Goal: Check status: Check status

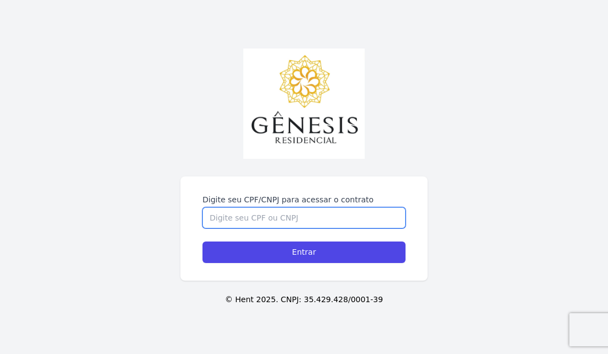
click at [224, 213] on input "Digite seu CPF/CNPJ para acessar o contrato" at bounding box center [304, 218] width 203 height 21
type input "32287205861"
click at [304, 252] on input "Entrar" at bounding box center [304, 253] width 203 height 22
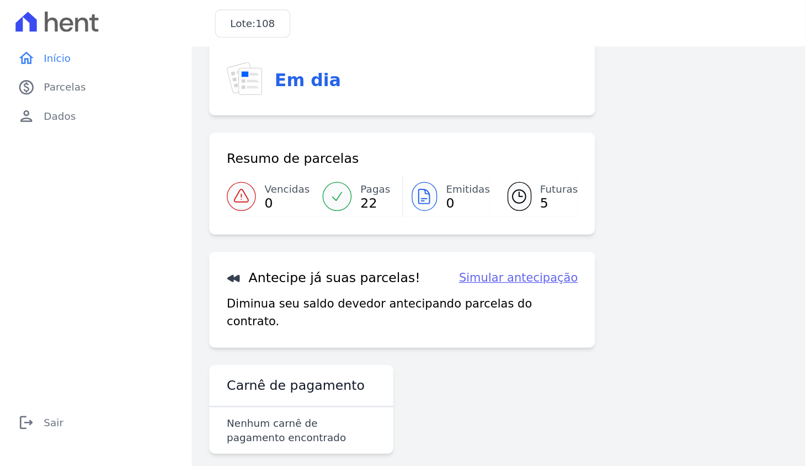
scroll to position [78, 0]
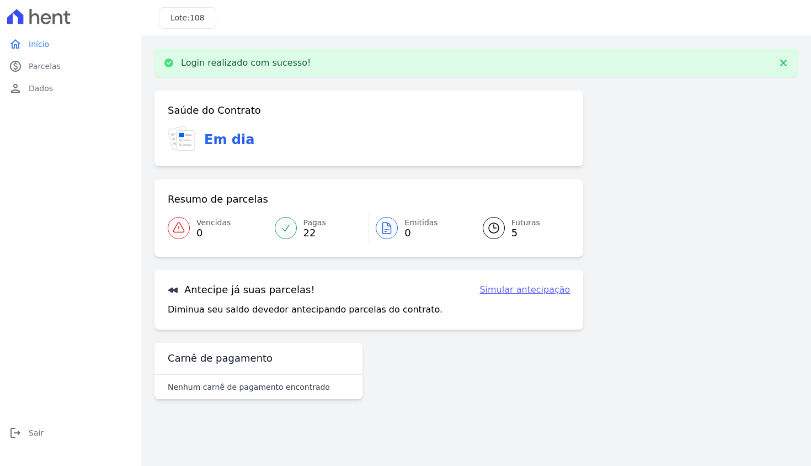
click at [334, 123] on div "Saúde do Contrato Em dia Resumo de parcelas Vencidas 0 Pagas 22 Emitidas 0 Futu…" at bounding box center [369, 210] width 429 height 239
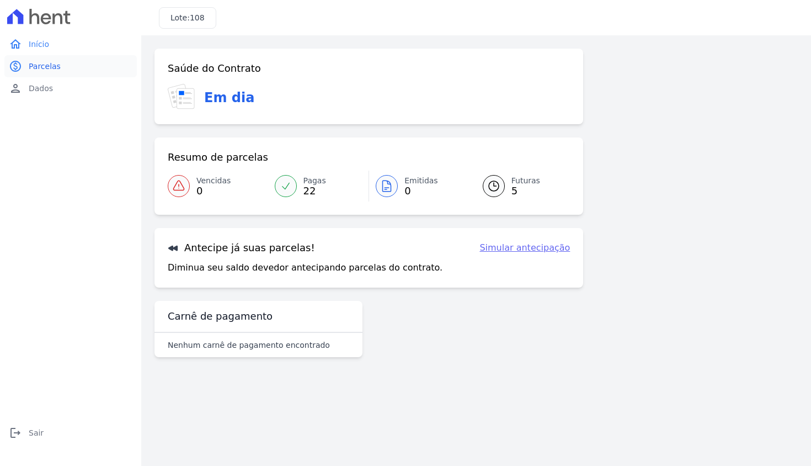
click at [62, 63] on link "paid Parcelas" at bounding box center [70, 66] width 132 height 22
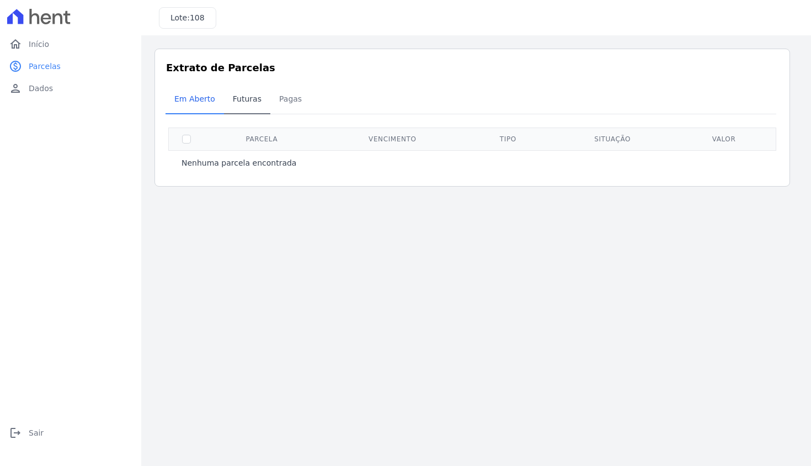
click at [251, 107] on span "Futuras" at bounding box center [247, 99] width 42 height 22
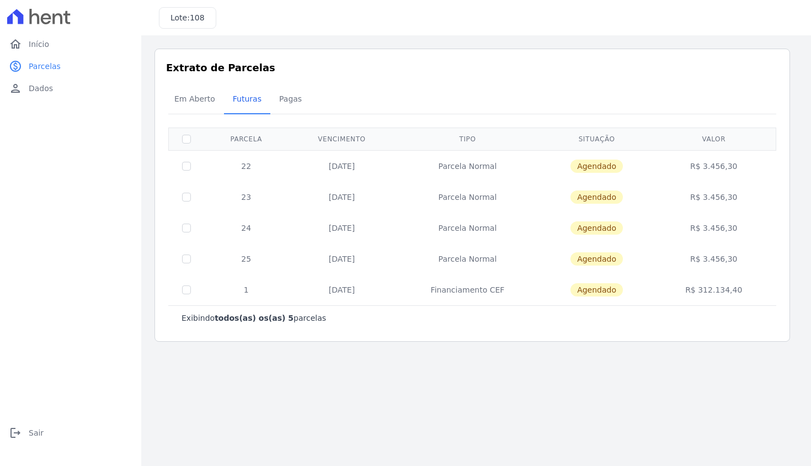
click at [190, 162] on input "checkbox" at bounding box center [186, 166] width 9 height 9
checkbox input "true"
click at [608, 169] on td "Agendado" at bounding box center [597, 165] width 114 height 31
click at [188, 165] on input "checkbox" at bounding box center [186, 166] width 9 height 9
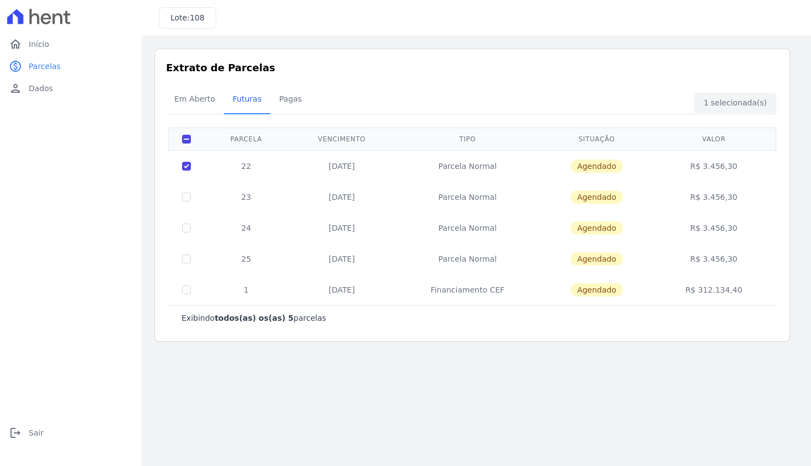
checkbox input "false"
click at [185, 93] on span "Em Aberto" at bounding box center [195, 99] width 54 height 22
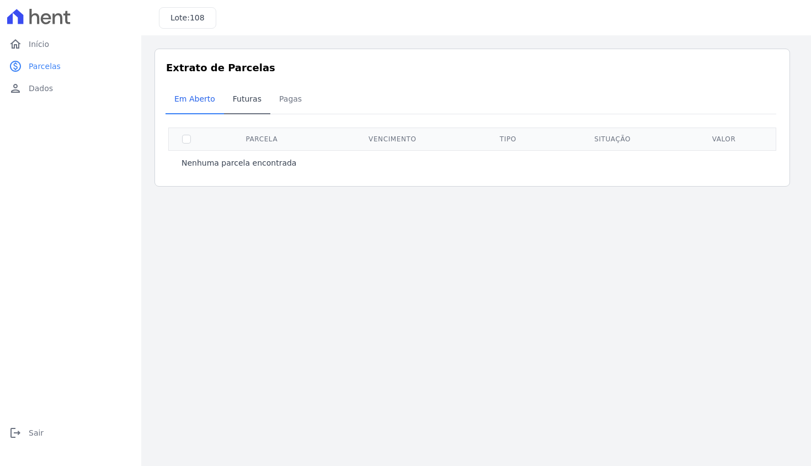
click at [237, 101] on span "Futuras" at bounding box center [247, 99] width 42 height 22
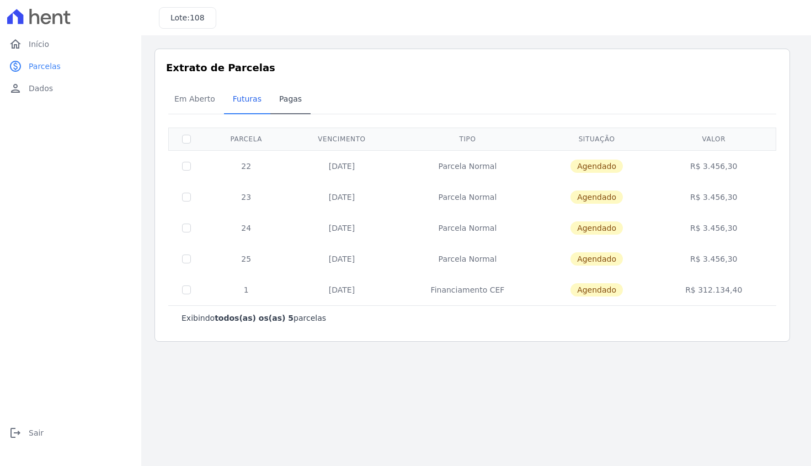
click at [284, 94] on span "Pagas" at bounding box center [291, 99] width 36 height 22
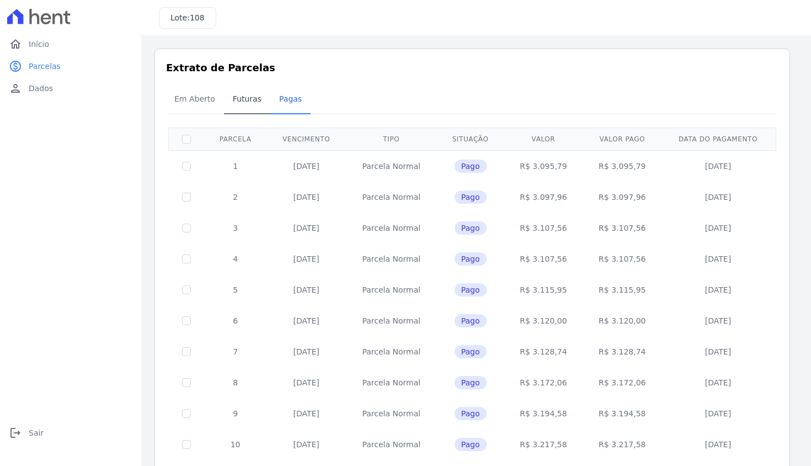
click at [244, 92] on span "Futuras" at bounding box center [247, 99] width 42 height 22
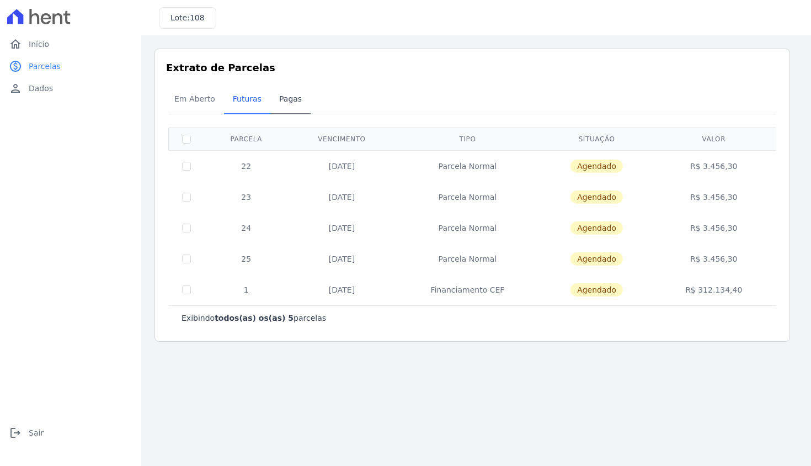
click at [290, 99] on span "Pagas" at bounding box center [291, 99] width 36 height 22
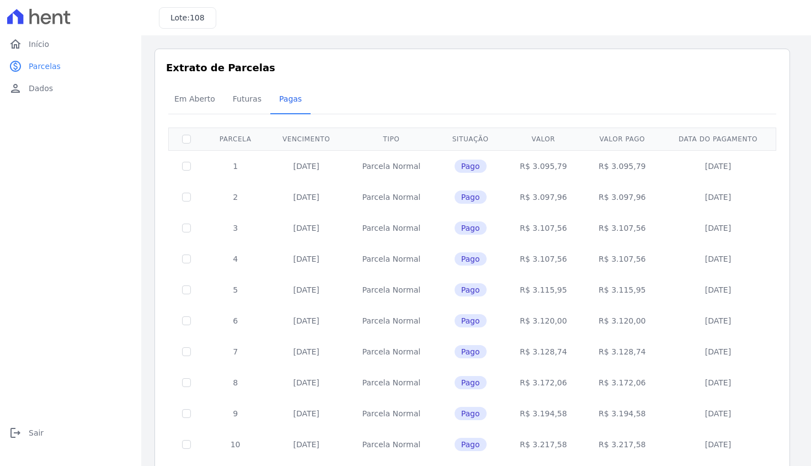
scroll to position [367, 0]
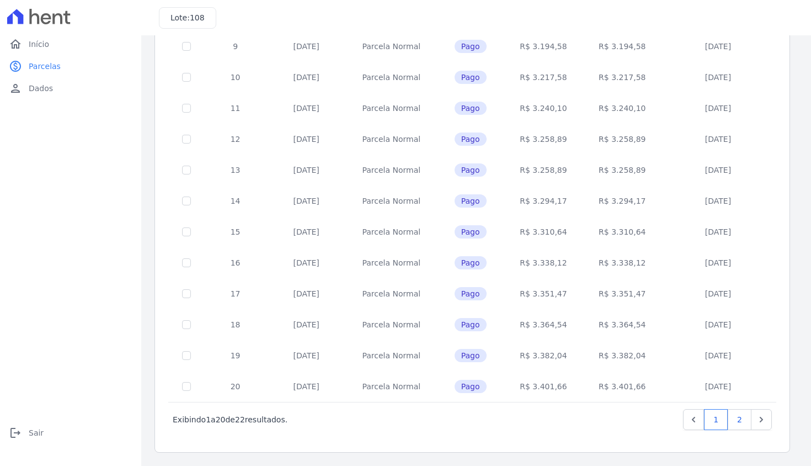
click at [608, 354] on link "2" at bounding box center [740, 419] width 24 height 21
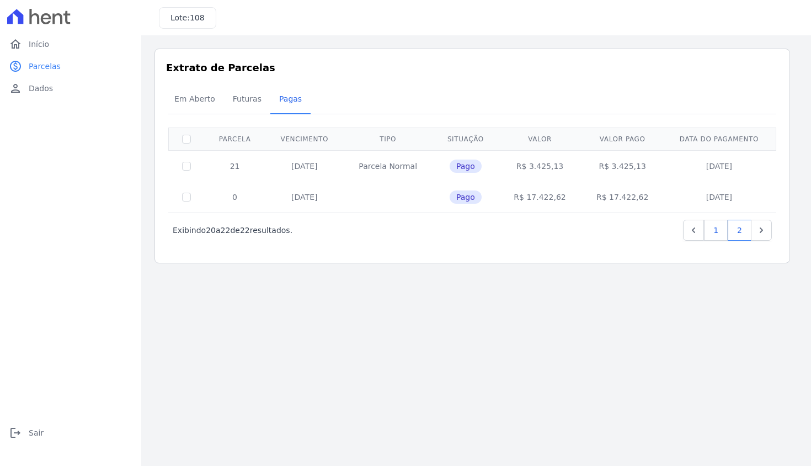
click at [608, 231] on link "1" at bounding box center [716, 230] width 24 height 21
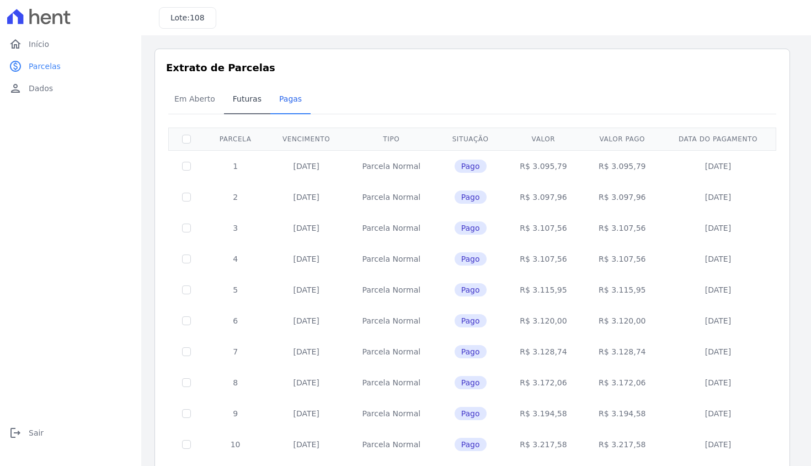
click at [224, 98] on link "Futuras" at bounding box center [247, 100] width 46 height 29
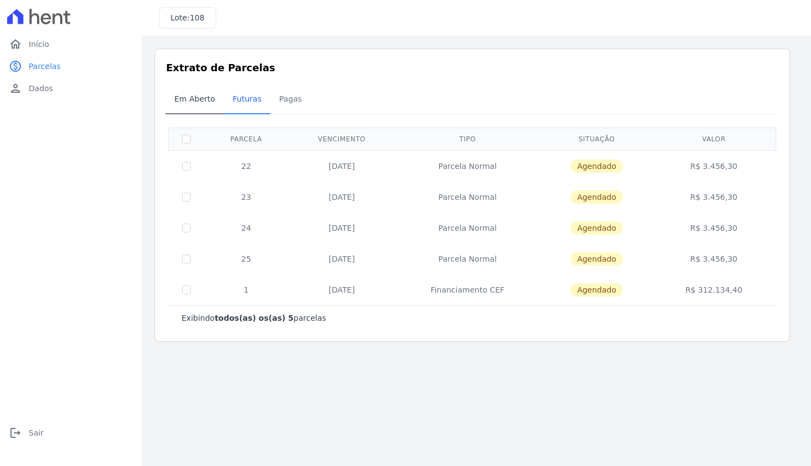
click at [193, 98] on span "Em Aberto" at bounding box center [195, 99] width 54 height 22
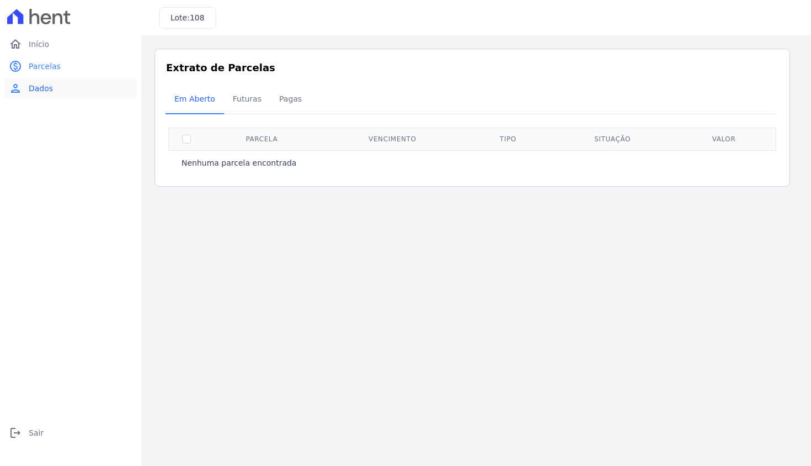
click at [59, 98] on link "person Dados" at bounding box center [70, 88] width 132 height 22
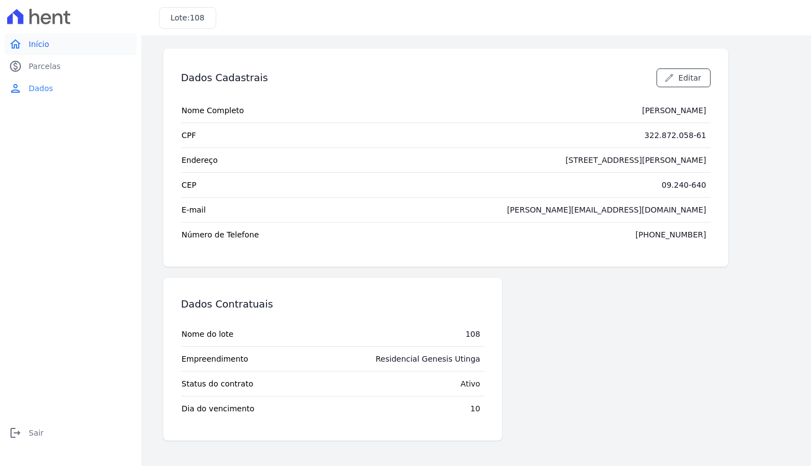
click at [59, 48] on link "home Início" at bounding box center [70, 44] width 132 height 22
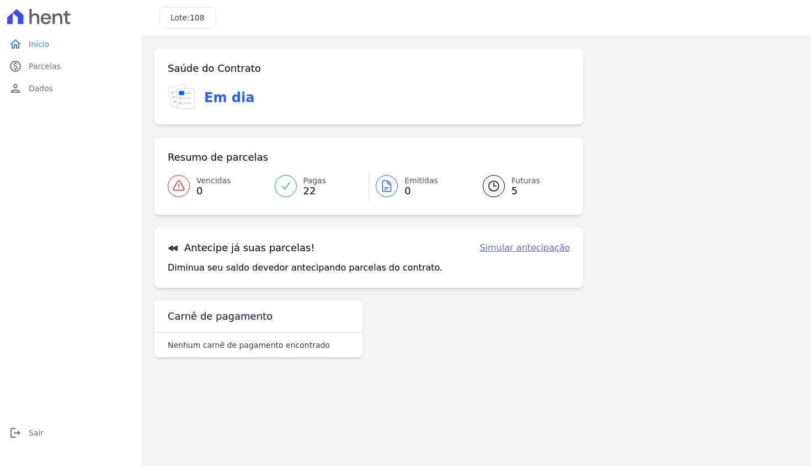
click at [43, 10] on icon at bounding box center [38, 16] width 63 height 15
click at [193, 14] on span "108" at bounding box center [197, 17] width 15 height 9
click at [39, 49] on span "Início" at bounding box center [39, 44] width 20 height 11
